Goal: Find specific page/section: Find specific page/section

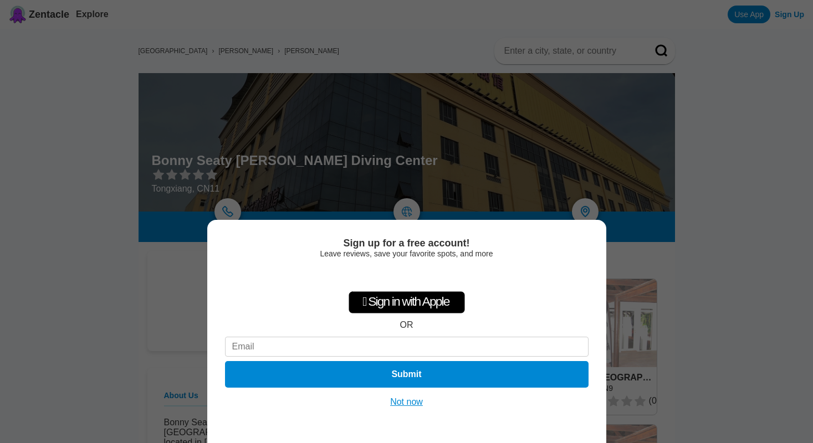
click at [785, 253] on div "Sign up for a free account! Leave reviews, save your favorite spots, and more …" at bounding box center [406, 221] width 813 height 443
click at [402, 401] on button "Not now" at bounding box center [406, 402] width 39 height 11
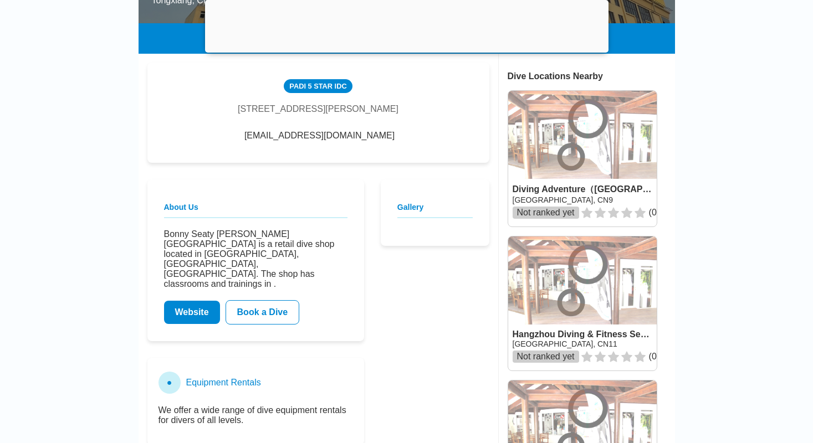
scroll to position [190, 0]
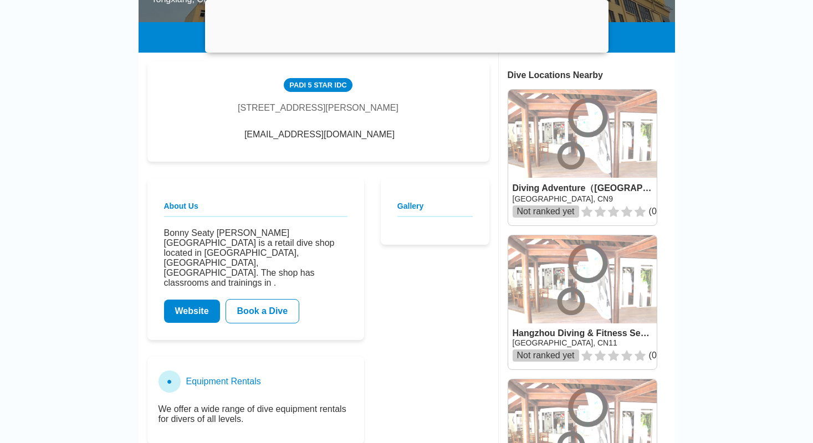
click at [197, 300] on link "Website" at bounding box center [192, 311] width 56 height 23
click at [194, 300] on link "Website" at bounding box center [192, 311] width 56 height 23
click at [196, 300] on link "Website" at bounding box center [192, 311] width 56 height 23
click at [259, 300] on link "Book a Dive" at bounding box center [263, 311] width 74 height 24
click at [191, 300] on link "Website" at bounding box center [192, 311] width 56 height 23
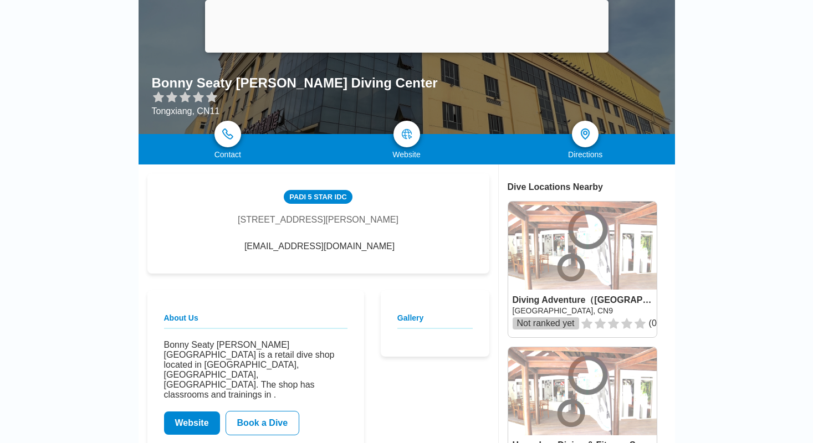
scroll to position [129, 0]
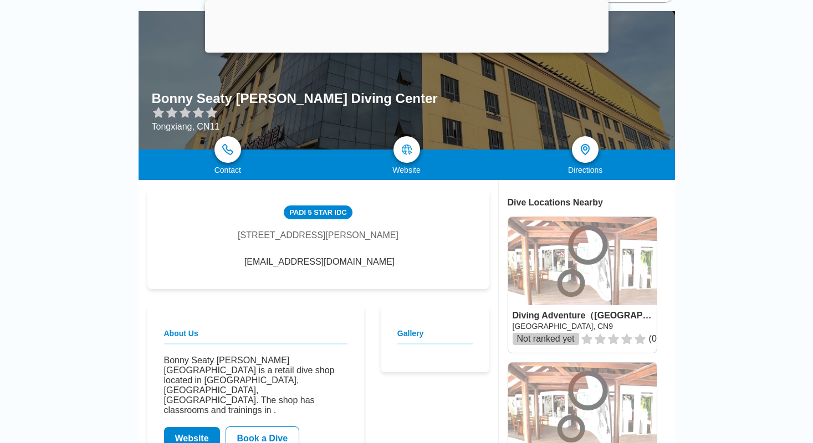
click at [192, 427] on link "Website" at bounding box center [192, 438] width 56 height 23
click at [195, 427] on link "Website" at bounding box center [192, 438] width 56 height 23
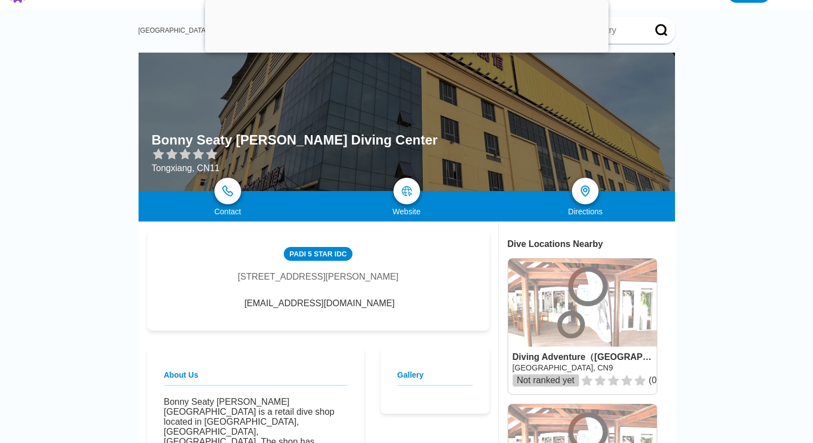
scroll to position [84, 0]
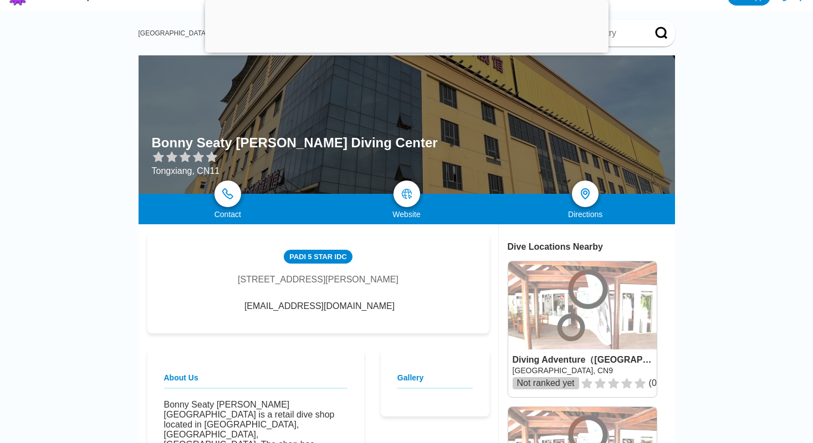
click at [421, 182] on div at bounding box center [407, 124] width 536 height 139
click at [410, 193] on img at bounding box center [406, 193] width 13 height 13
click at [409, 185] on link at bounding box center [407, 194] width 32 height 32
click at [580, 191] on img at bounding box center [585, 194] width 16 height 16
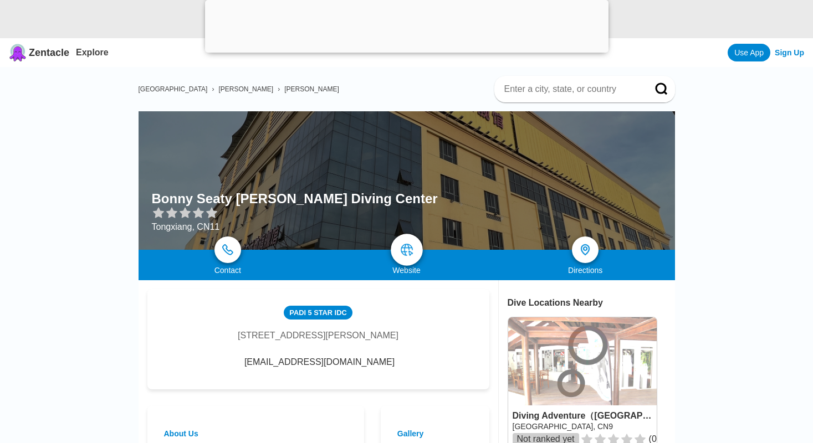
scroll to position [0, 0]
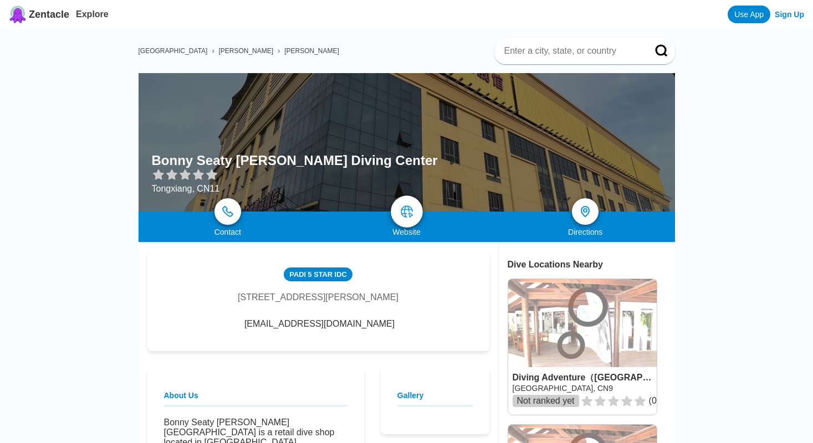
click at [407, 214] on img at bounding box center [406, 211] width 13 height 13
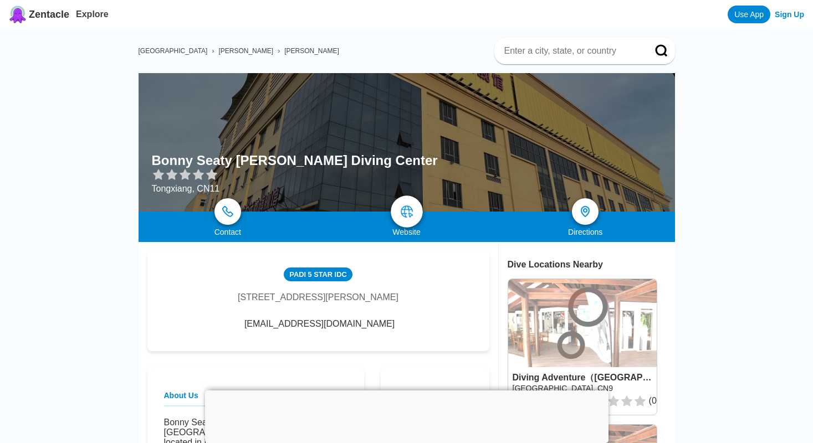
click at [407, 214] on img at bounding box center [406, 211] width 13 height 13
